Goal: Task Accomplishment & Management: Manage account settings

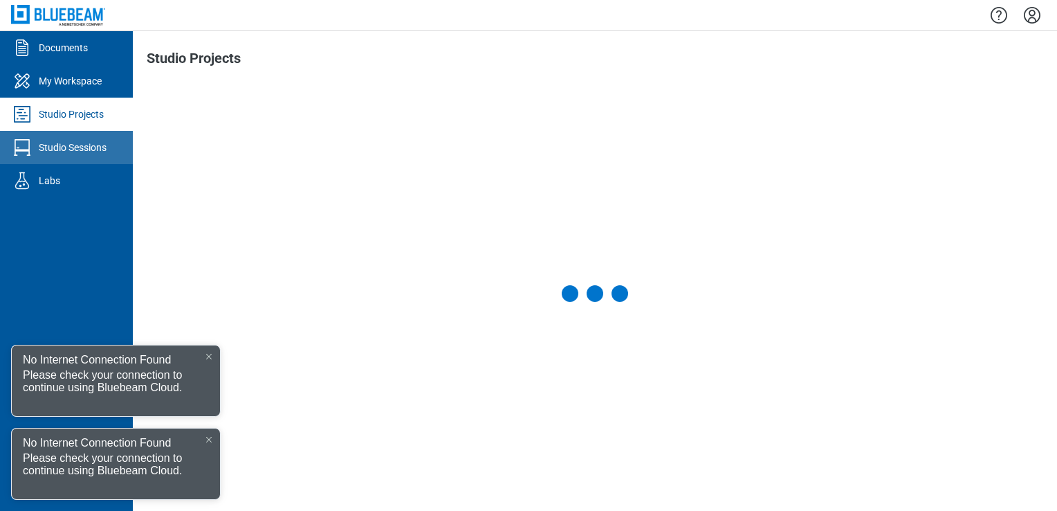
click at [91, 157] on link "Studio Sessions" at bounding box center [66, 147] width 133 height 33
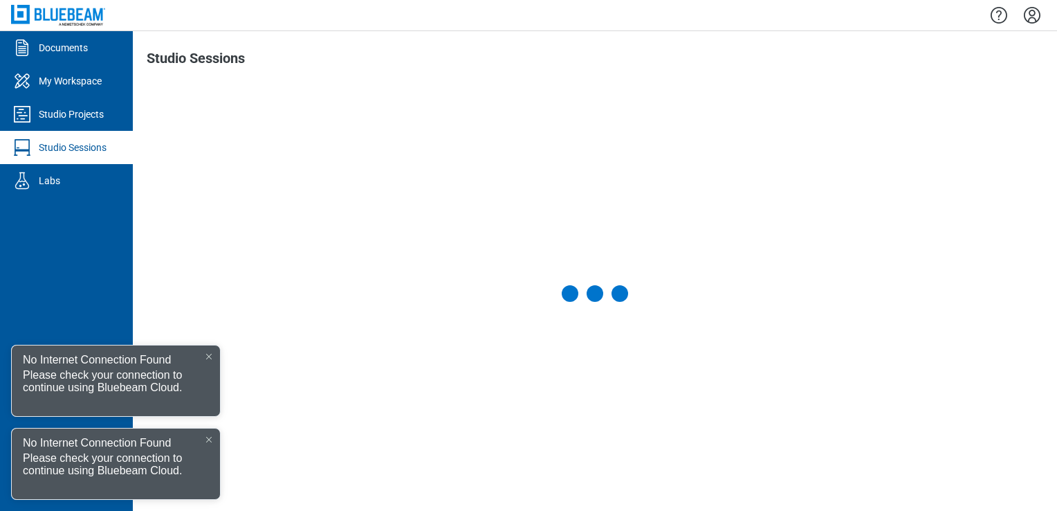
click at [209, 346] on div "No Internet Connection Found" at bounding box center [116, 357] width 208 height 24
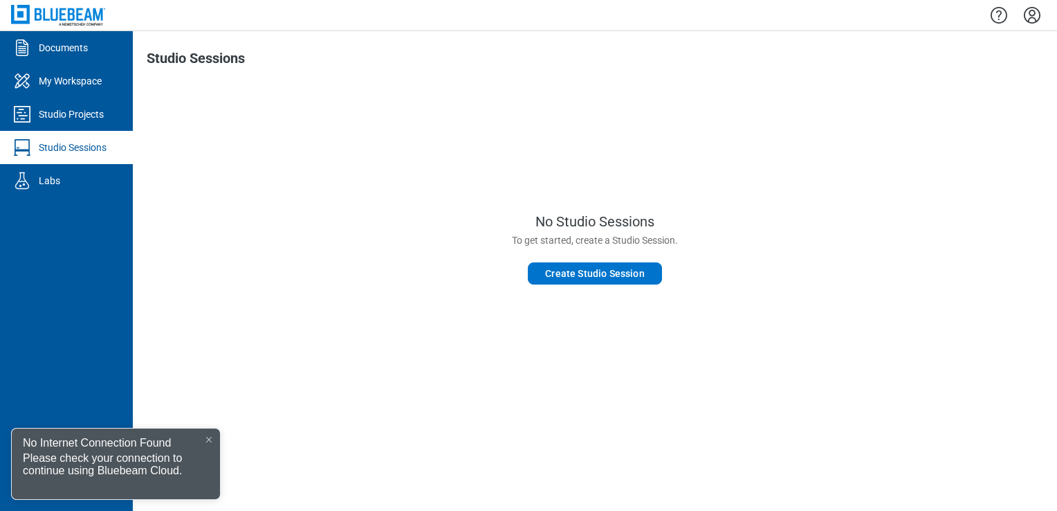
click at [205, 437] on div at bounding box center [208, 439] width 11 height 11
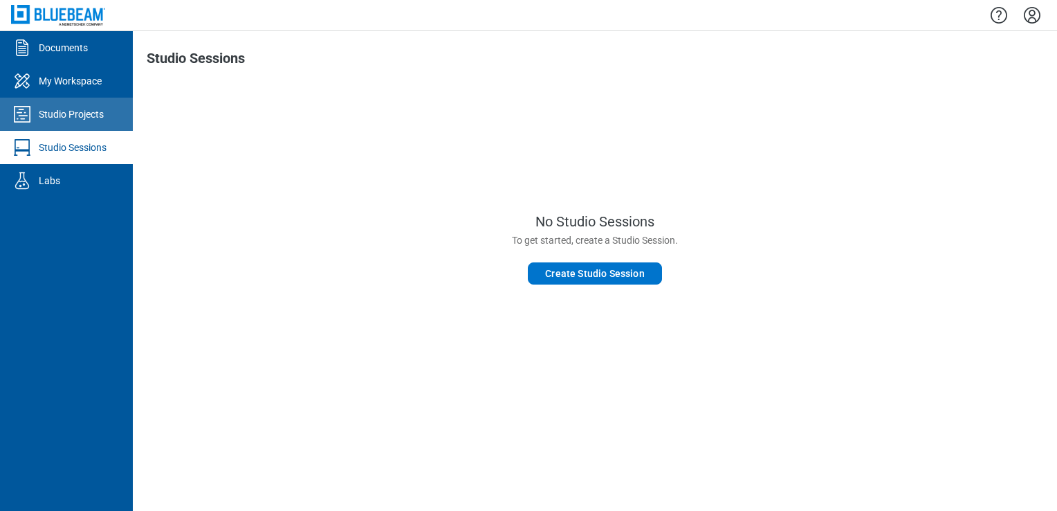
click at [71, 118] on div "Studio Projects" at bounding box center [71, 114] width 65 height 14
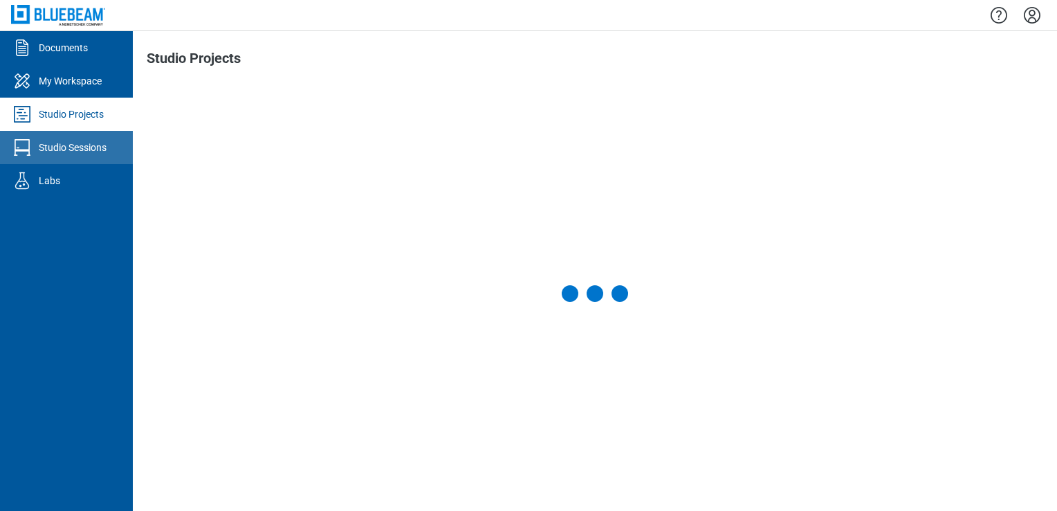
click at [69, 147] on div "Studio Sessions" at bounding box center [73, 147] width 68 height 14
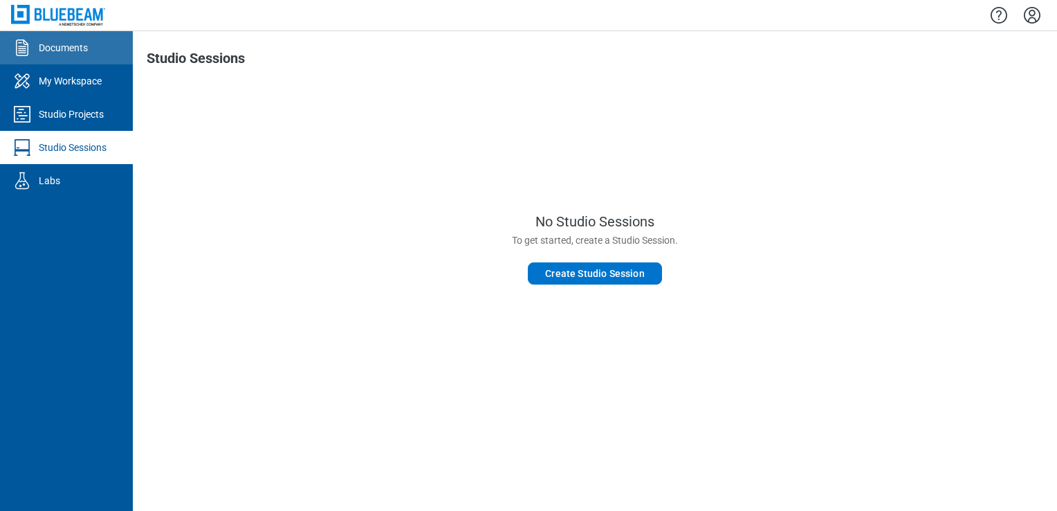
click at [22, 43] on icon "Documents" at bounding box center [22, 48] width 22 height 22
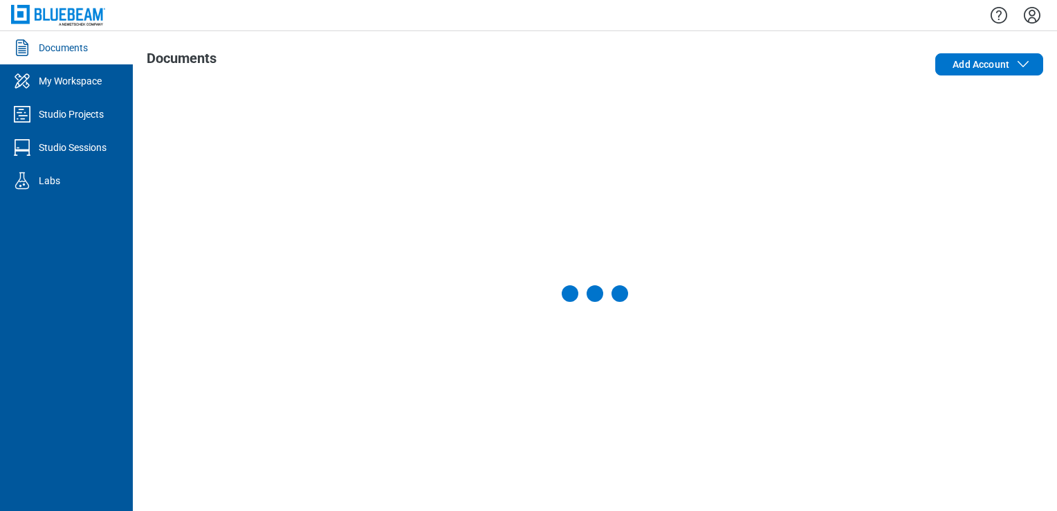
click at [33, 75] on icon "My Workspace" at bounding box center [22, 81] width 22 height 22
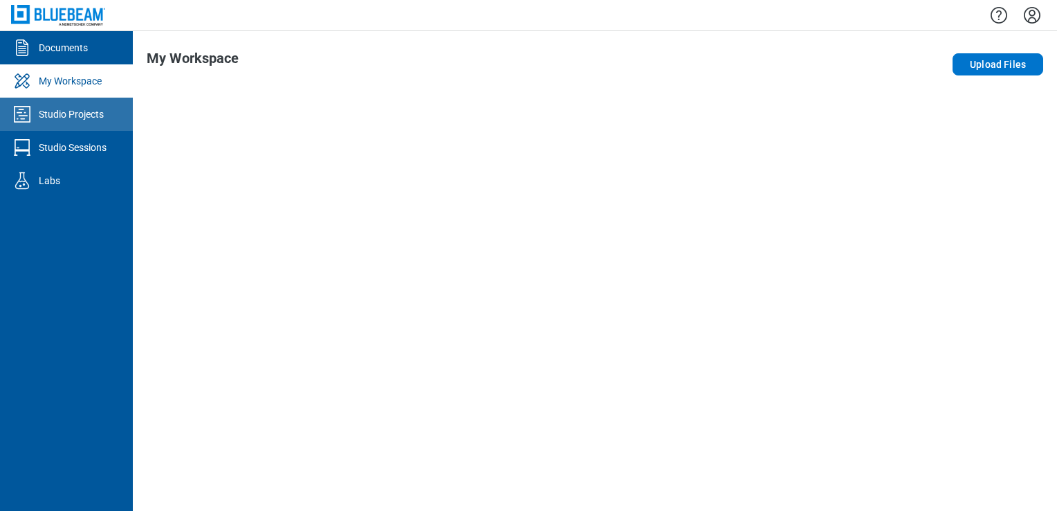
click at [53, 115] on div "Studio Projects" at bounding box center [71, 114] width 65 height 14
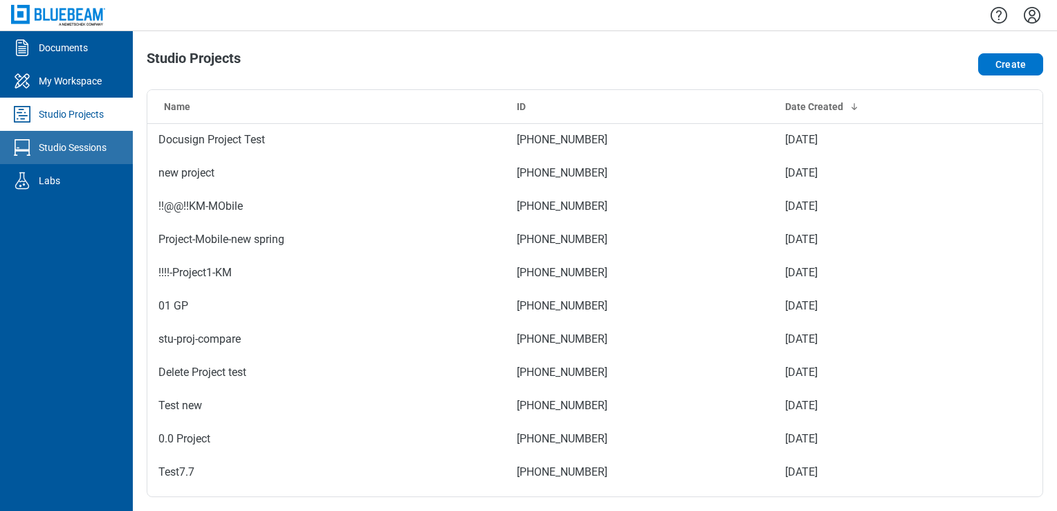
click at [98, 148] on div "Studio Sessions" at bounding box center [73, 147] width 68 height 14
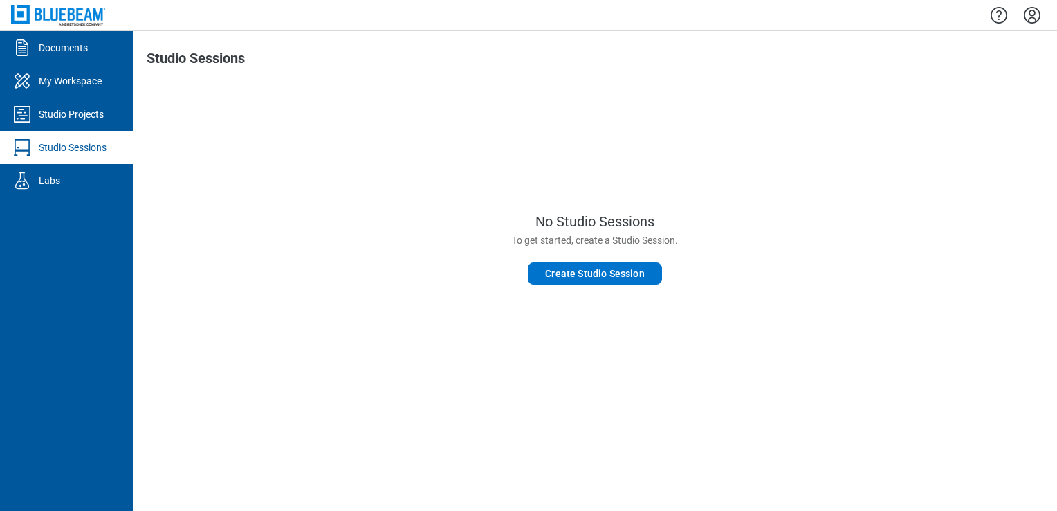
click at [1035, 13] on icon "Settings" at bounding box center [1032, 15] width 17 height 17
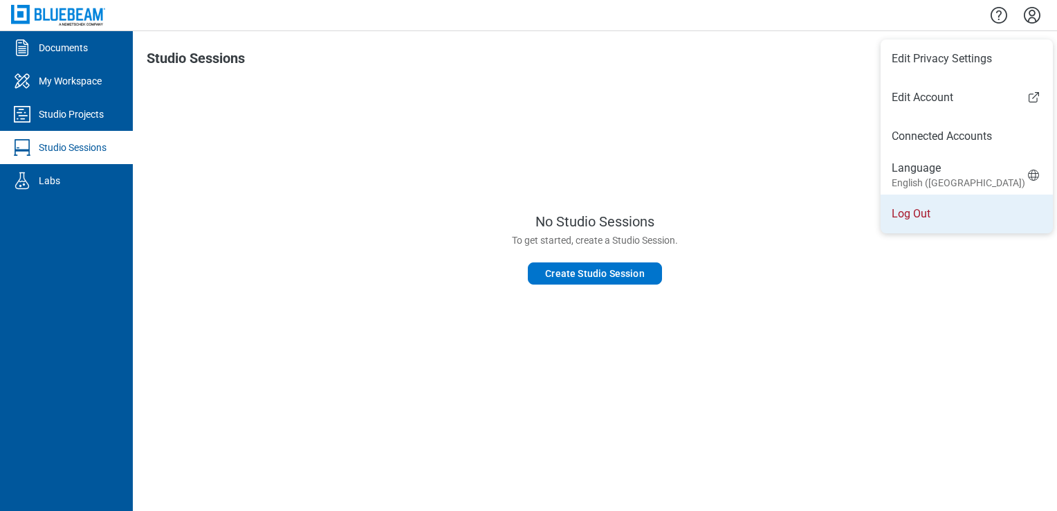
click at [924, 220] on li "Log Out" at bounding box center [967, 213] width 172 height 39
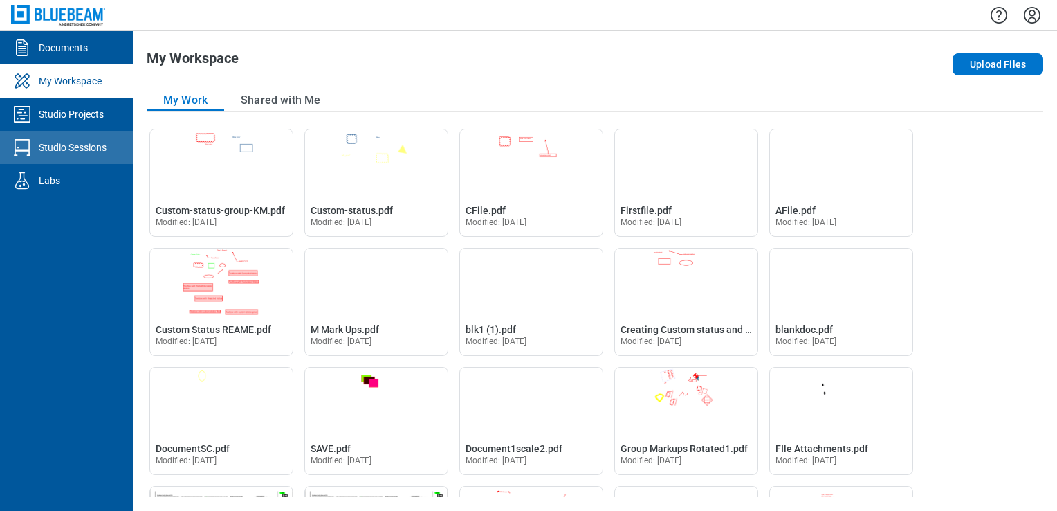
click at [83, 134] on link "Studio Sessions" at bounding box center [66, 147] width 133 height 33
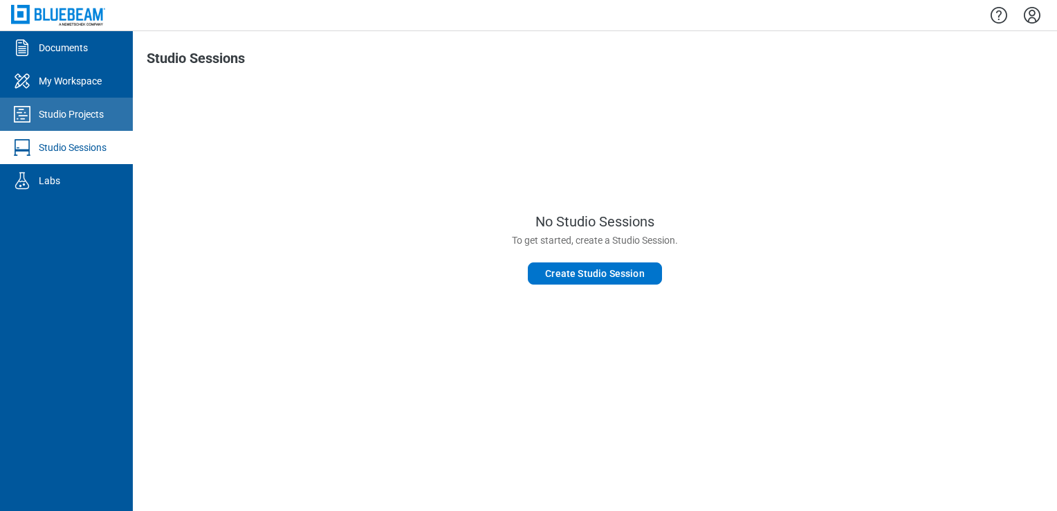
click at [98, 114] on div "Studio Projects" at bounding box center [71, 114] width 65 height 14
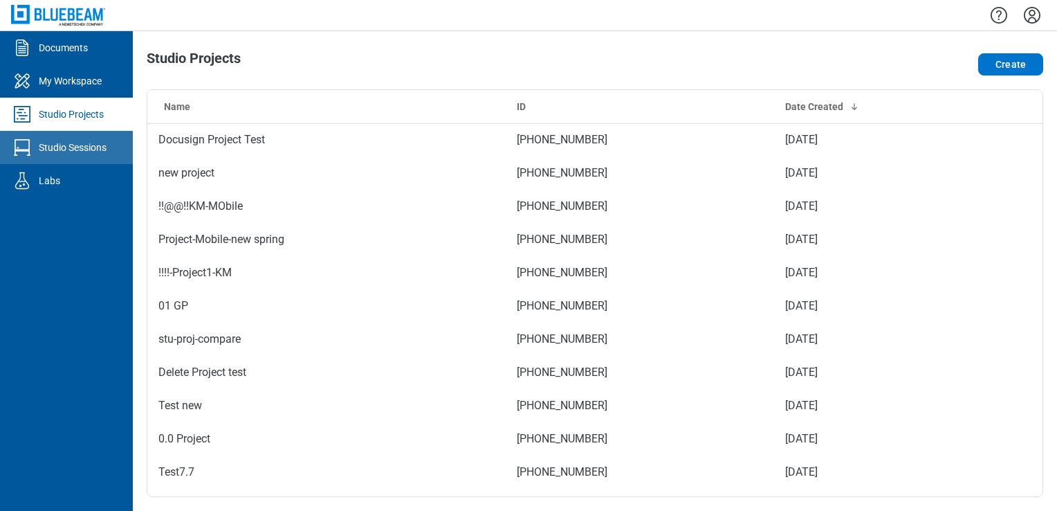
click at [104, 145] on div "Studio Sessions" at bounding box center [73, 147] width 68 height 14
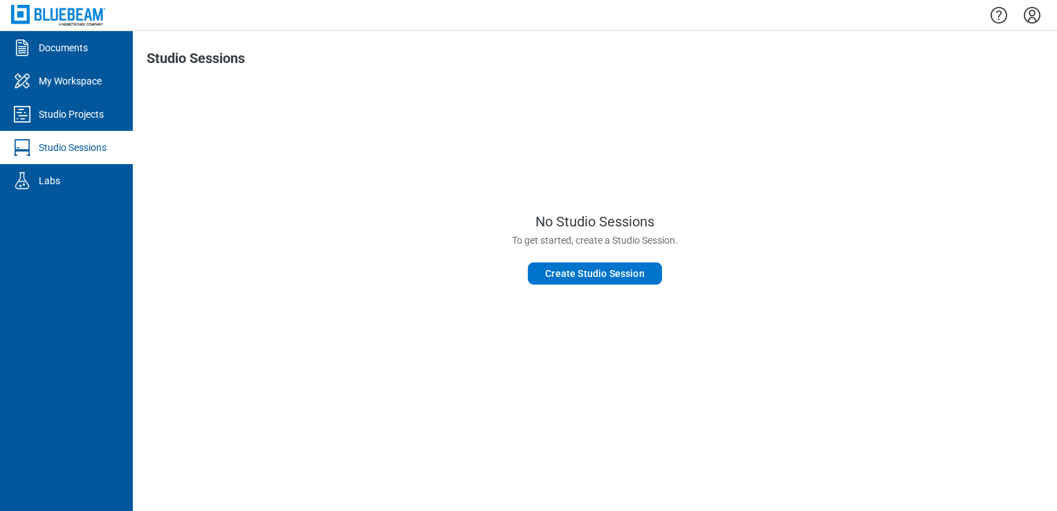
click at [1038, 18] on icon "Settings" at bounding box center [1033, 15] width 22 height 22
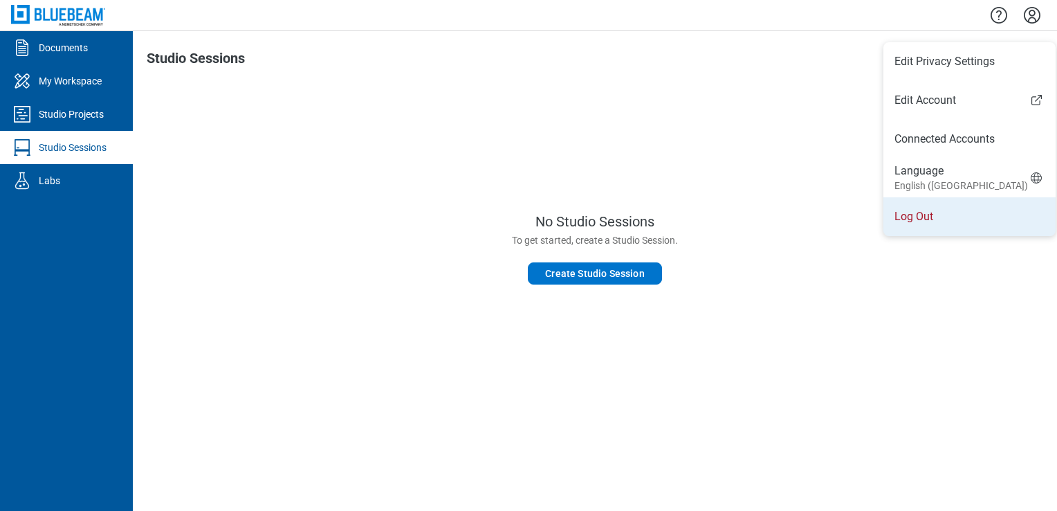
click at [963, 206] on li "Log Out" at bounding box center [970, 216] width 172 height 39
